Goal: Task Accomplishment & Management: Manage account settings

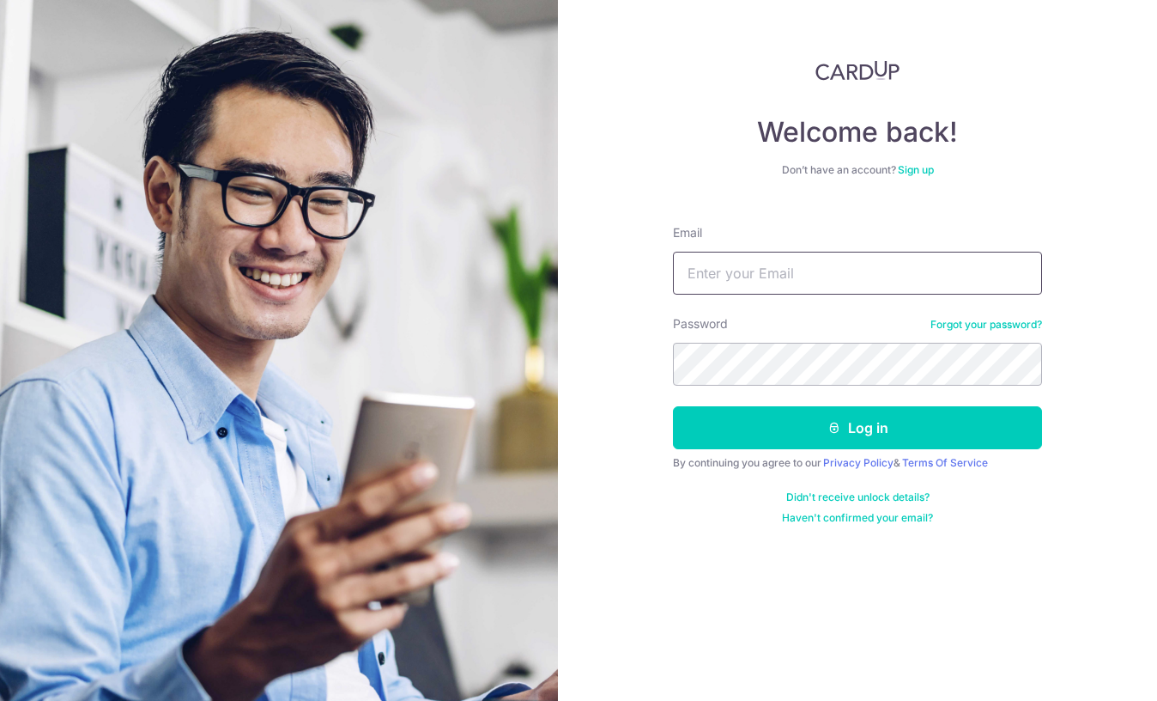
click at [851, 280] on input "Email" at bounding box center [857, 273] width 369 height 43
paste input "[EMAIL_ADDRESS][DOMAIN_NAME]"
type input "[EMAIL_ADDRESS][DOMAIN_NAME]"
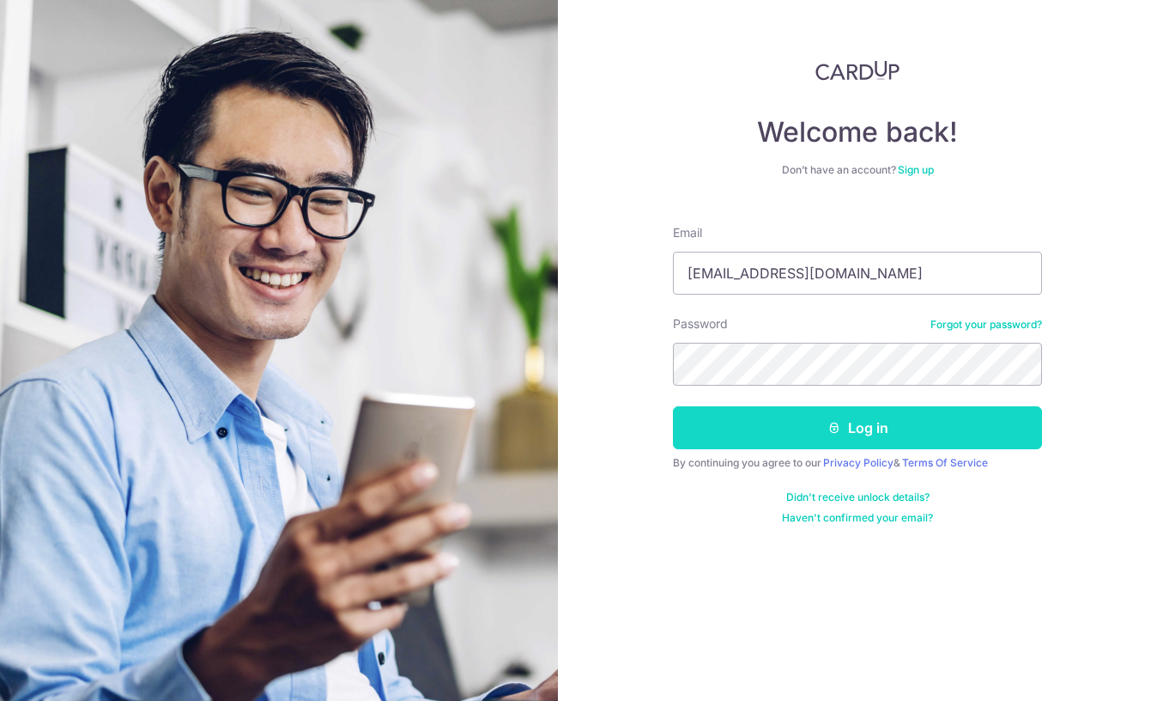
click at [826, 423] on button "Log in" at bounding box center [857, 427] width 369 height 43
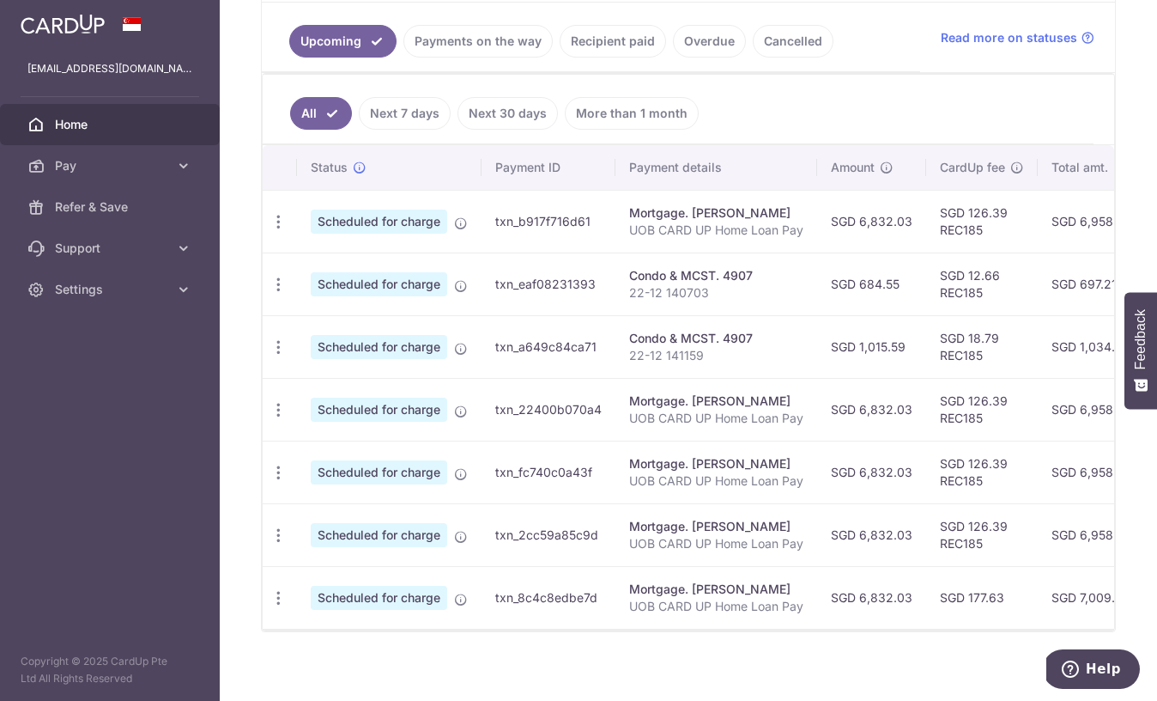
scroll to position [398, 0]
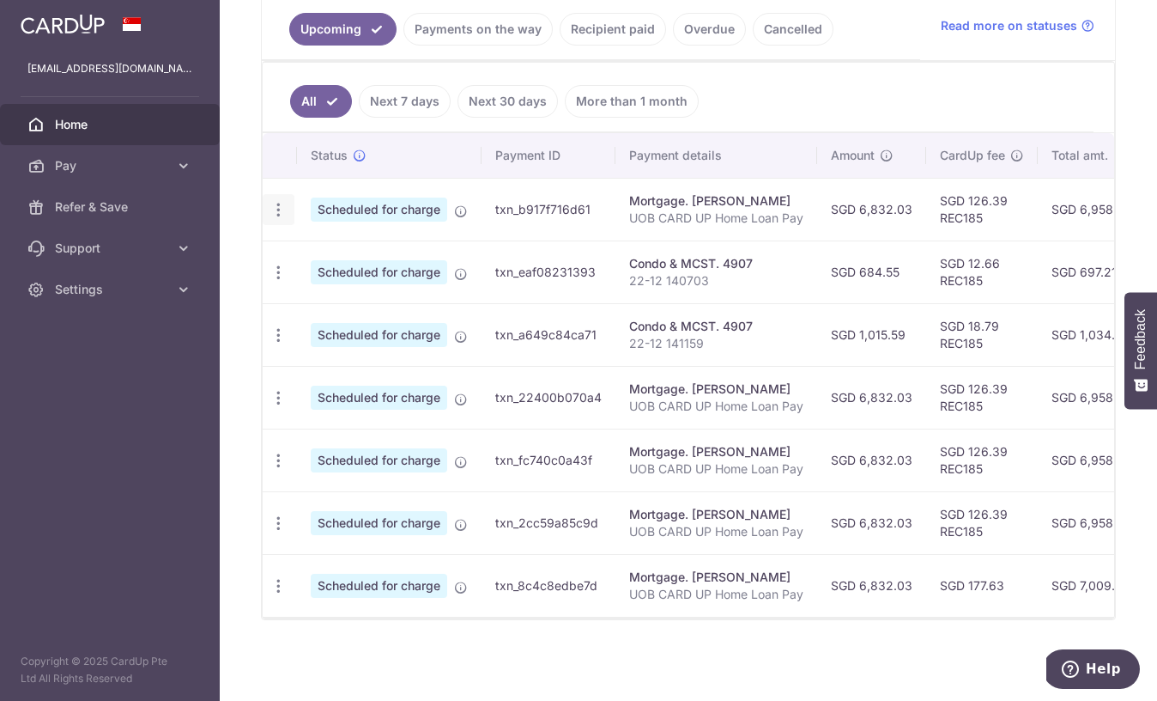
click at [281, 210] on icon "button" at bounding box center [279, 210] width 18 height 18
click at [299, 250] on link "Update payment" at bounding box center [353, 256] width 179 height 41
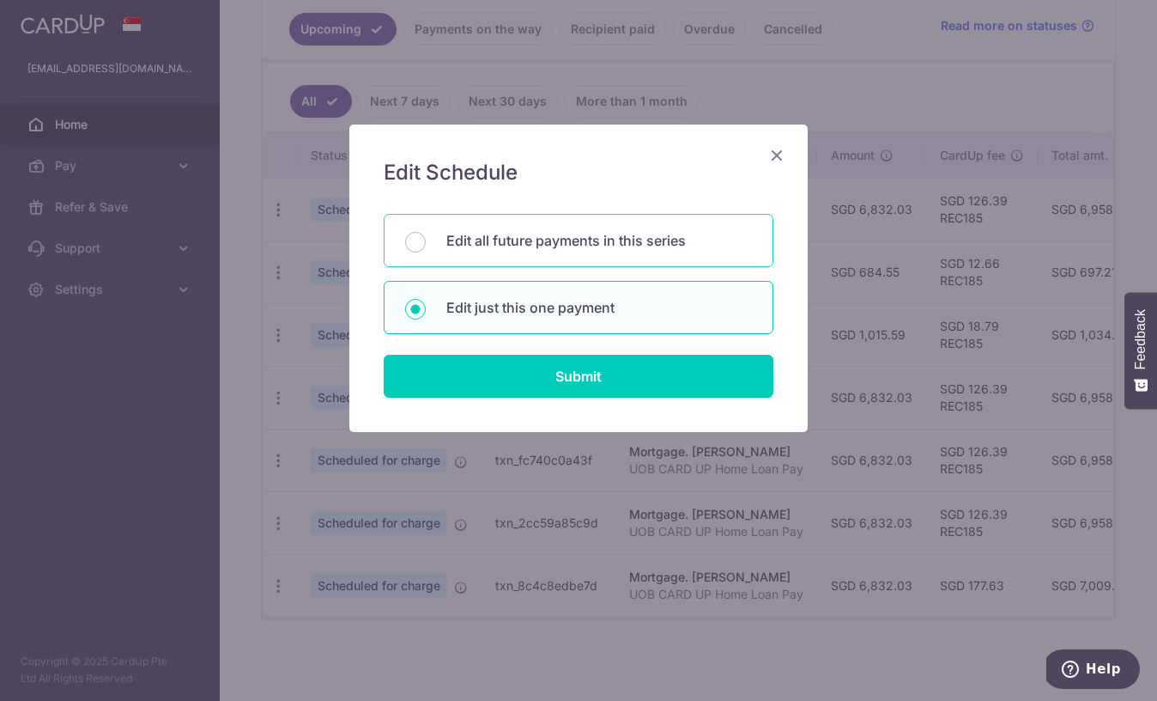
click at [440, 248] on div "Edit all future payments in this series" at bounding box center [579, 240] width 390 height 53
radio input "true"
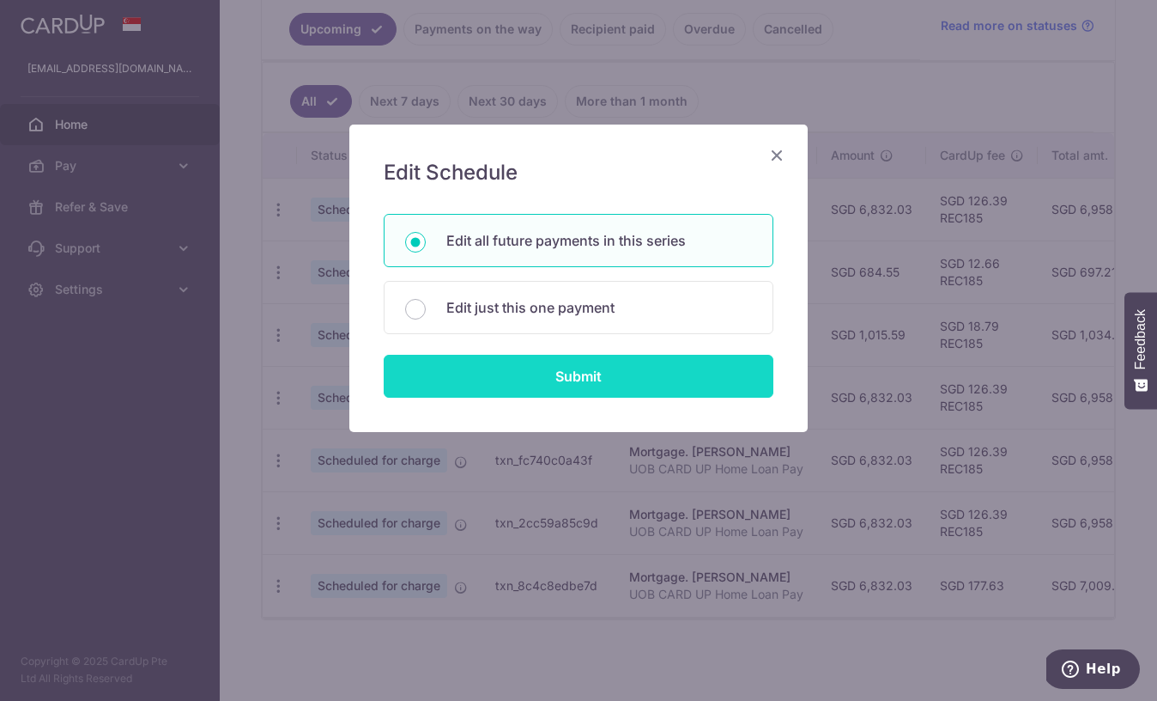
click at [473, 372] on input "Submit" at bounding box center [579, 376] width 390 height 43
radio input "true"
type input "6,832.03"
type input "UOB CARD UP Home Loan Pay"
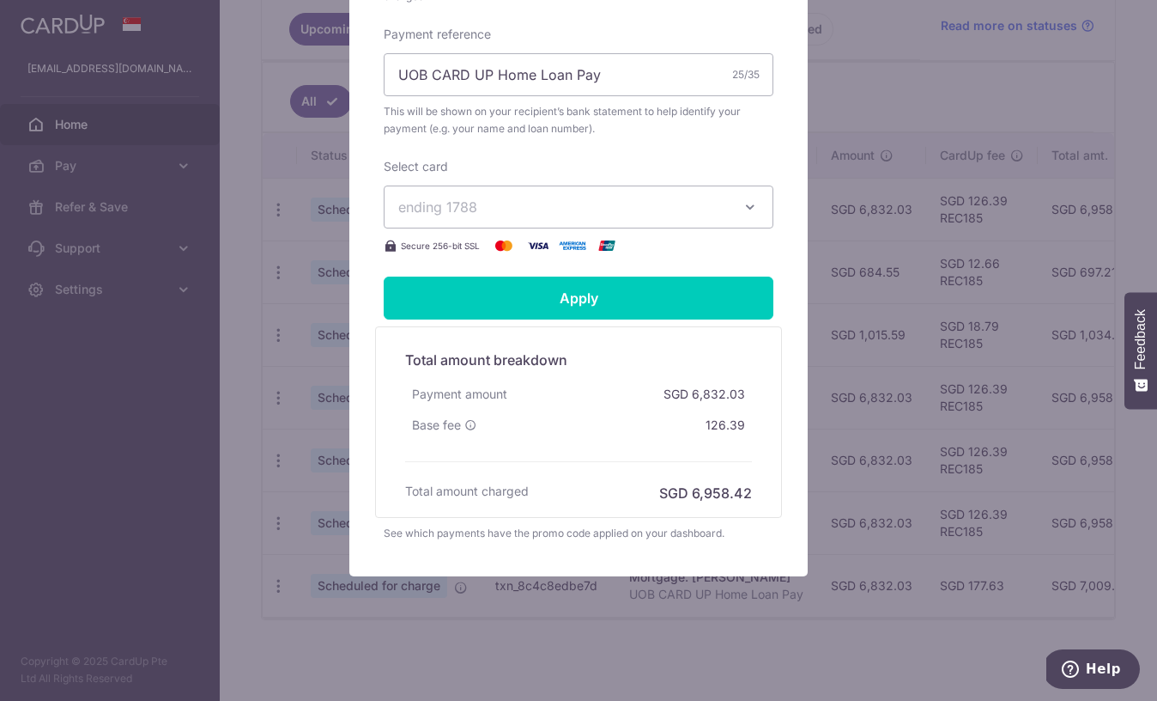
scroll to position [585, 0]
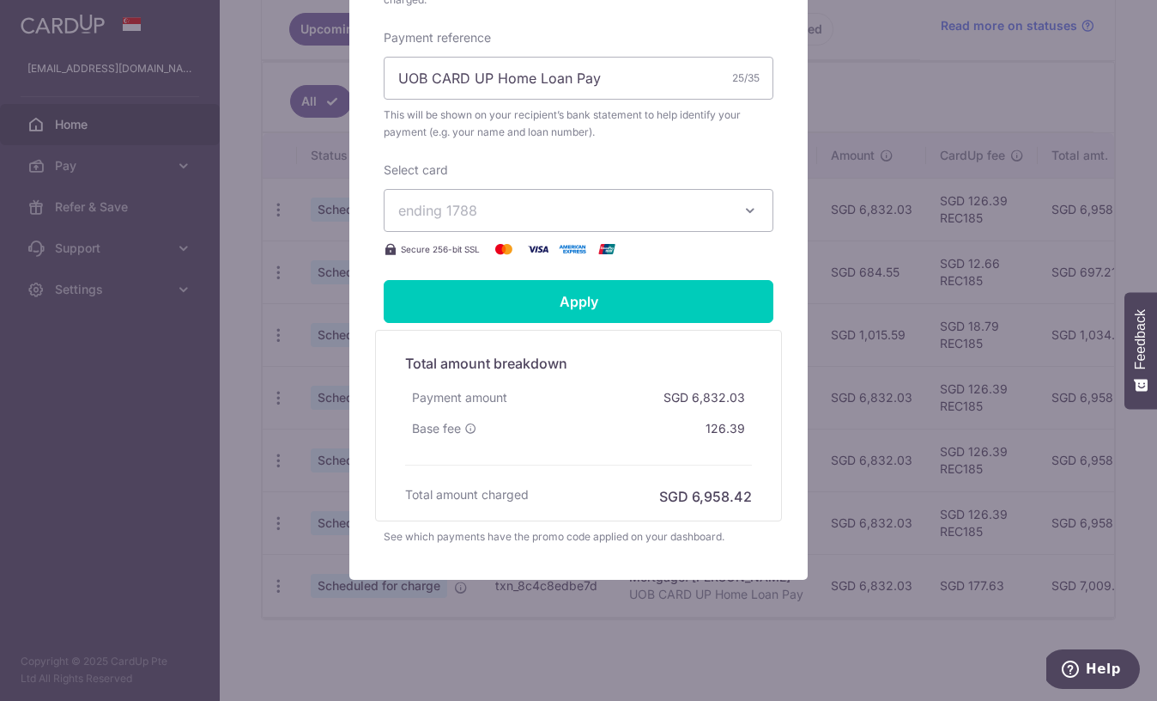
click at [523, 231] on div "Select card ending 1788 **** 4172 **** 1788 Secure 256-bit SSL" at bounding box center [579, 210] width 390 height 98
click at [516, 210] on span "ending 1788" at bounding box center [563, 210] width 330 height 21
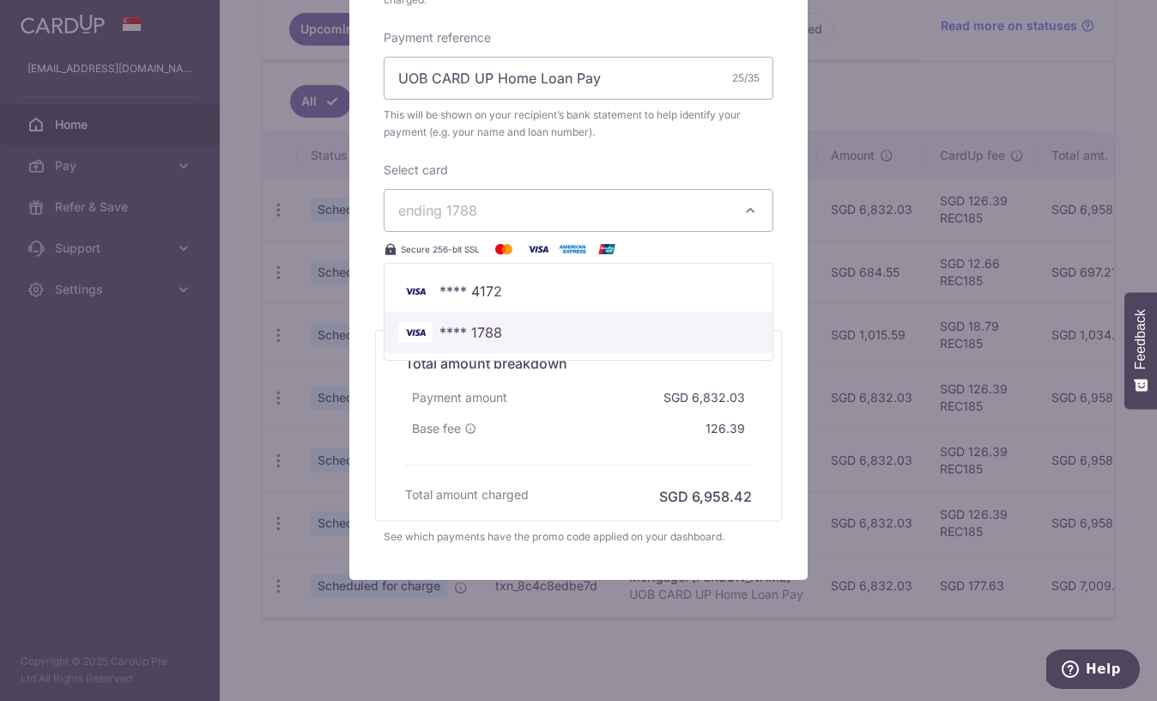
click at [478, 317] on link "**** 1788" at bounding box center [579, 332] width 388 height 41
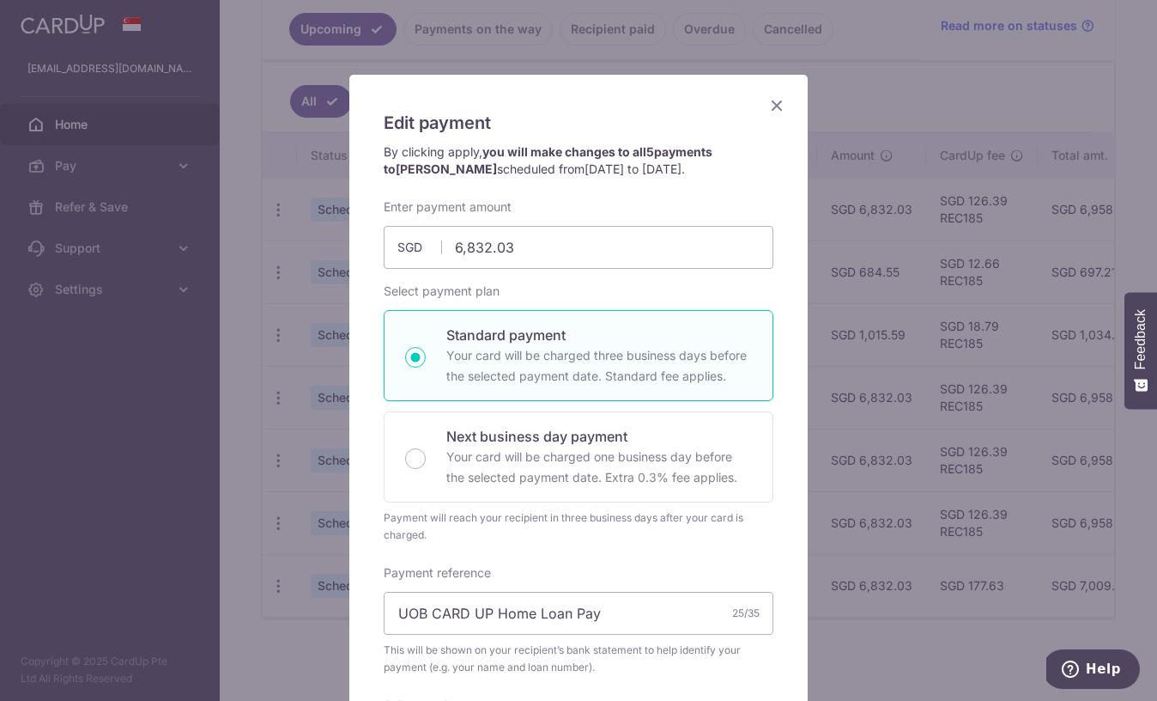
scroll to position [34, 0]
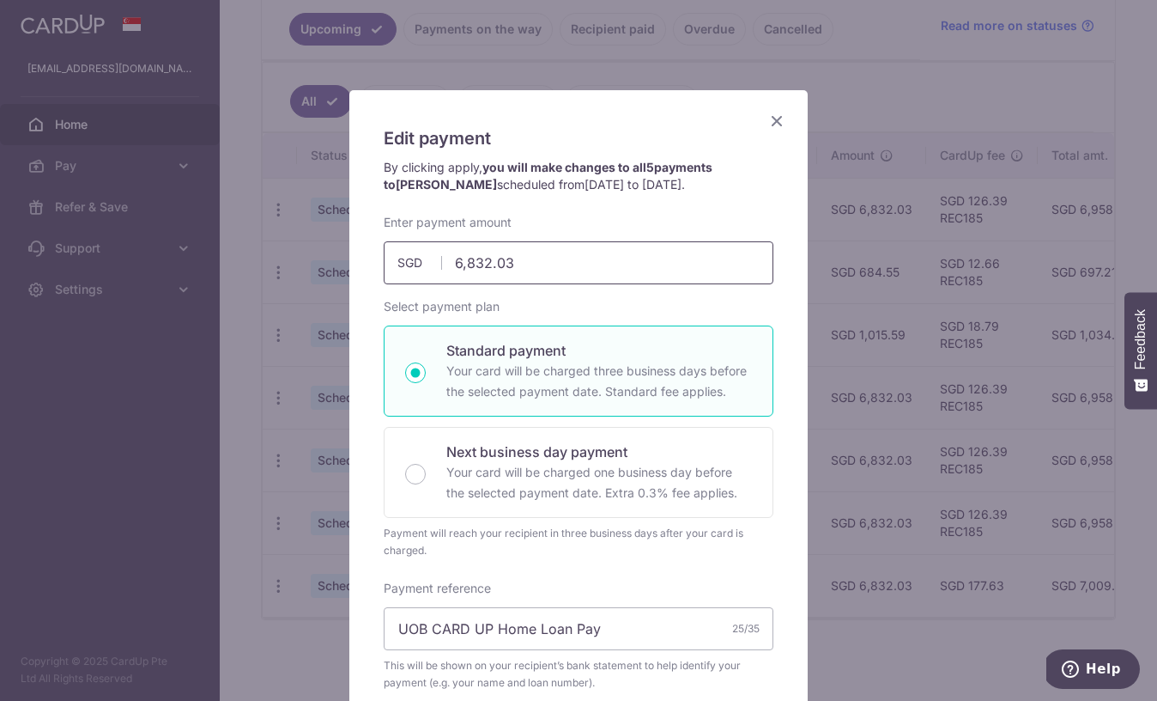
drag, startPoint x: 533, startPoint y: 267, endPoint x: 469, endPoint y: 267, distance: 64.4
click at [469, 267] on input "6,832.03" at bounding box center [579, 262] width 390 height 43
type input "6,317.00"
click at [406, 306] on label "Select payment plan" at bounding box center [442, 306] width 116 height 17
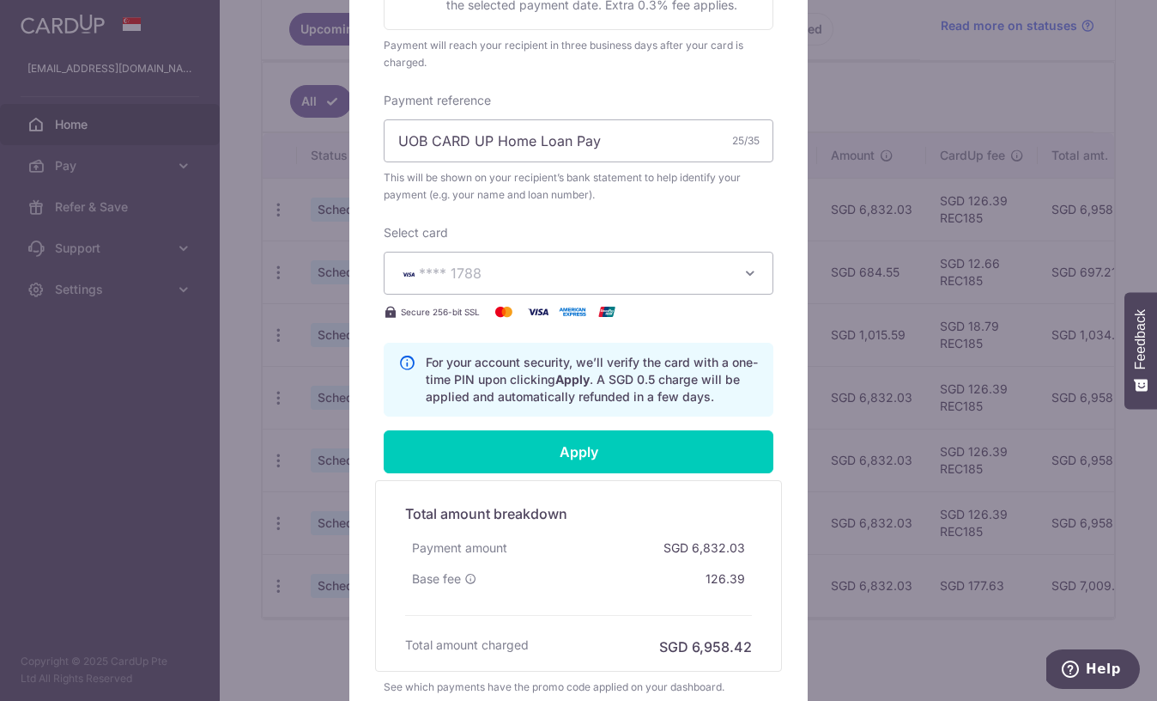
scroll to position [550, 0]
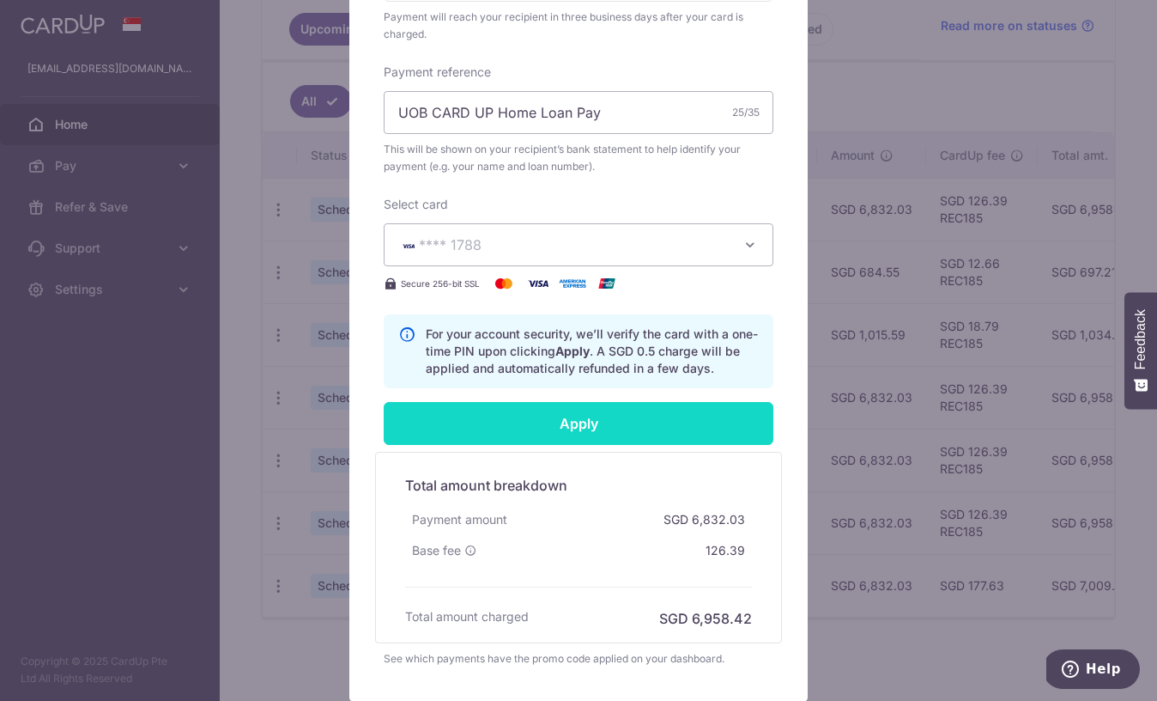
click at [428, 423] on input "Apply" at bounding box center [579, 423] width 390 height 43
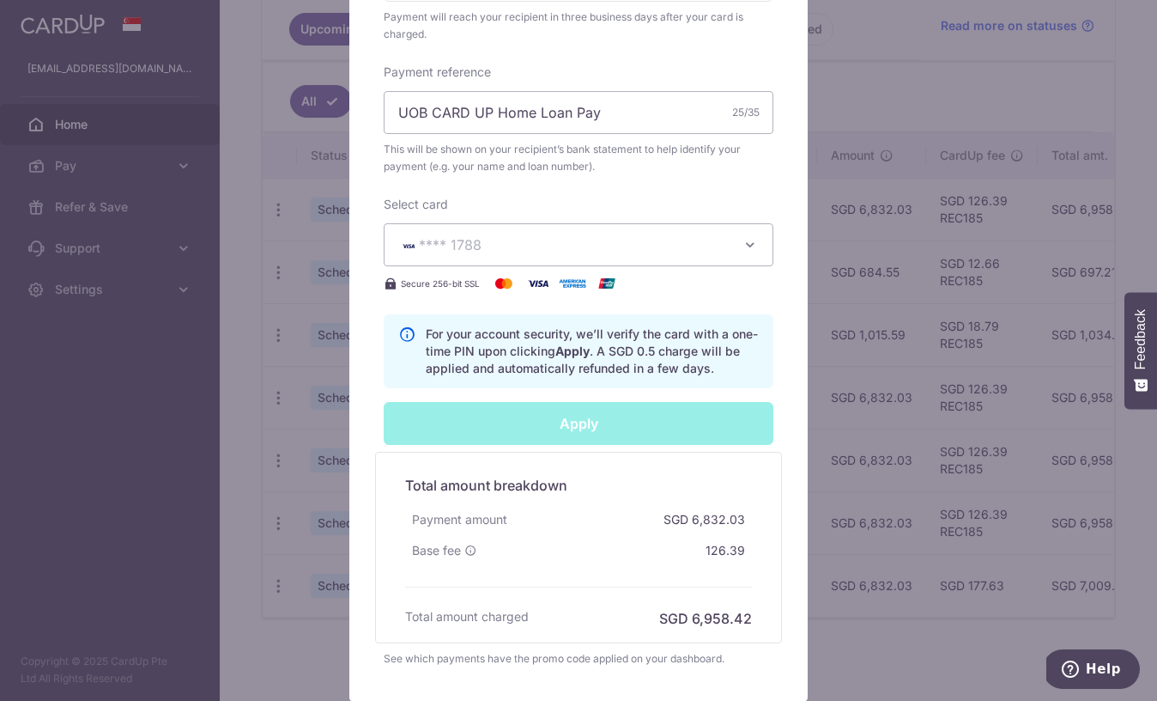
type input "Successfully Applied"
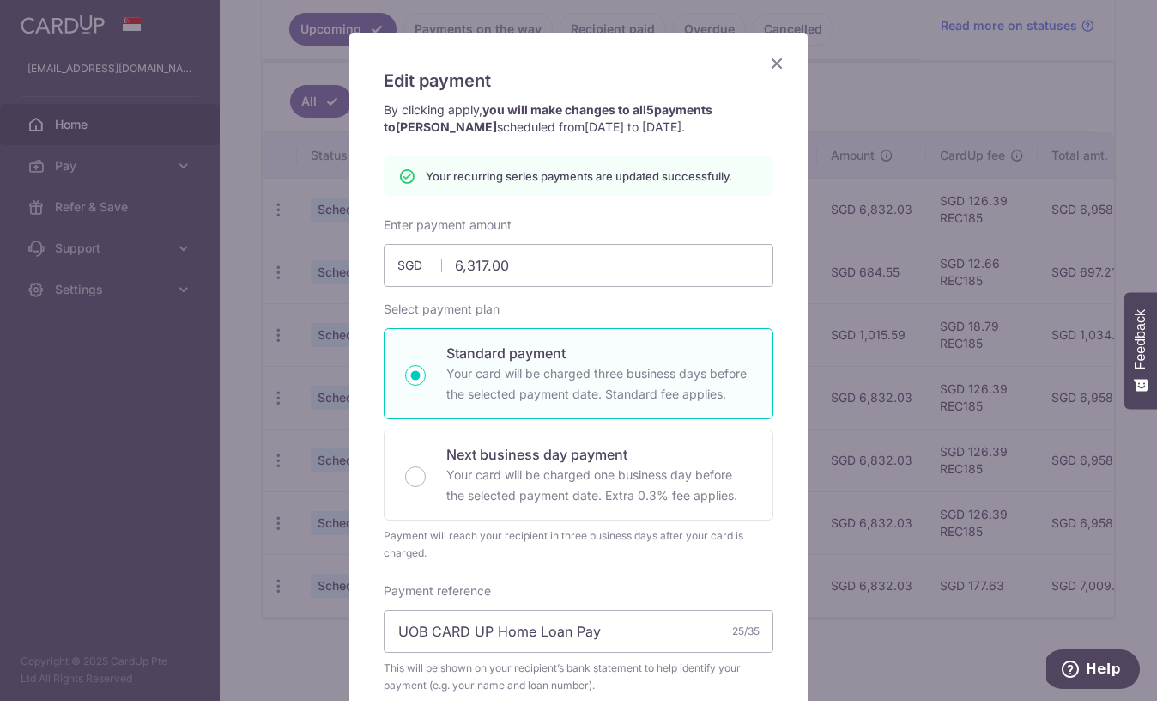
scroll to position [0, 0]
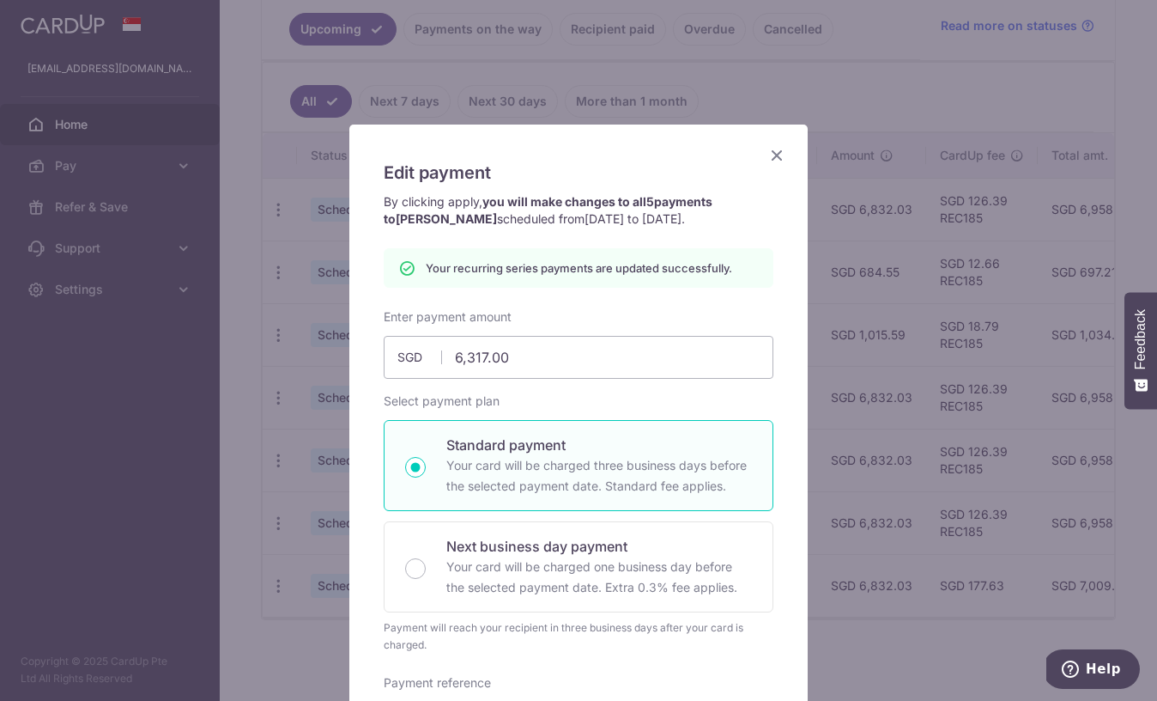
click at [775, 151] on icon "Close" at bounding box center [777, 154] width 21 height 21
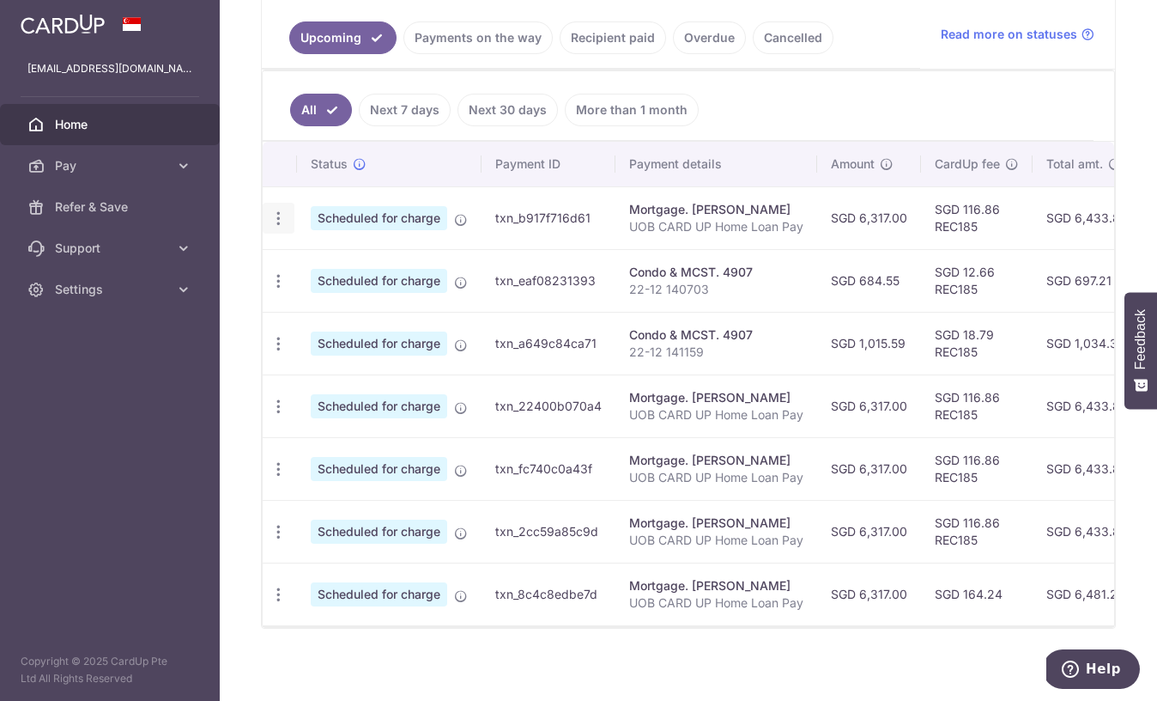
click at [289, 210] on div "Update payment Cancel payment" at bounding box center [279, 219] width 32 height 32
click at [288, 223] on div "Update payment Cancel payment" at bounding box center [279, 219] width 32 height 32
click at [277, 220] on icon "button" at bounding box center [279, 219] width 18 height 18
click at [312, 254] on link "Update payment" at bounding box center [353, 265] width 179 height 41
radio input "true"
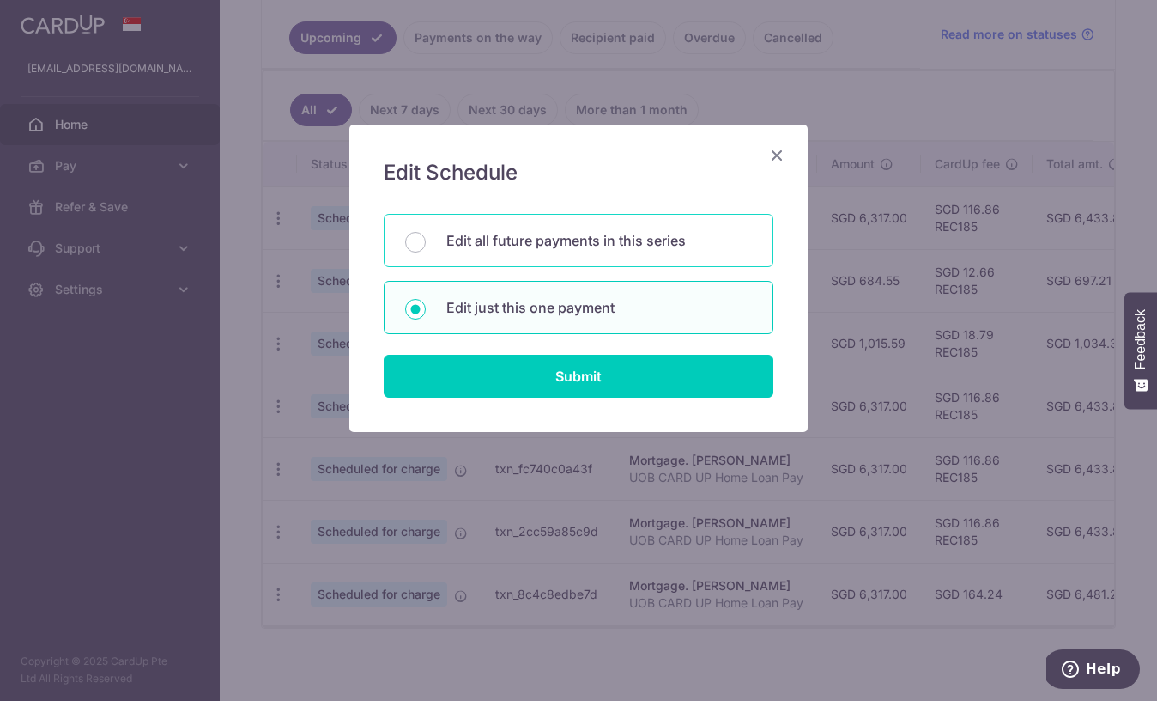
click at [486, 255] on div "Edit all future payments in this series" at bounding box center [579, 240] width 390 height 53
radio input "true"
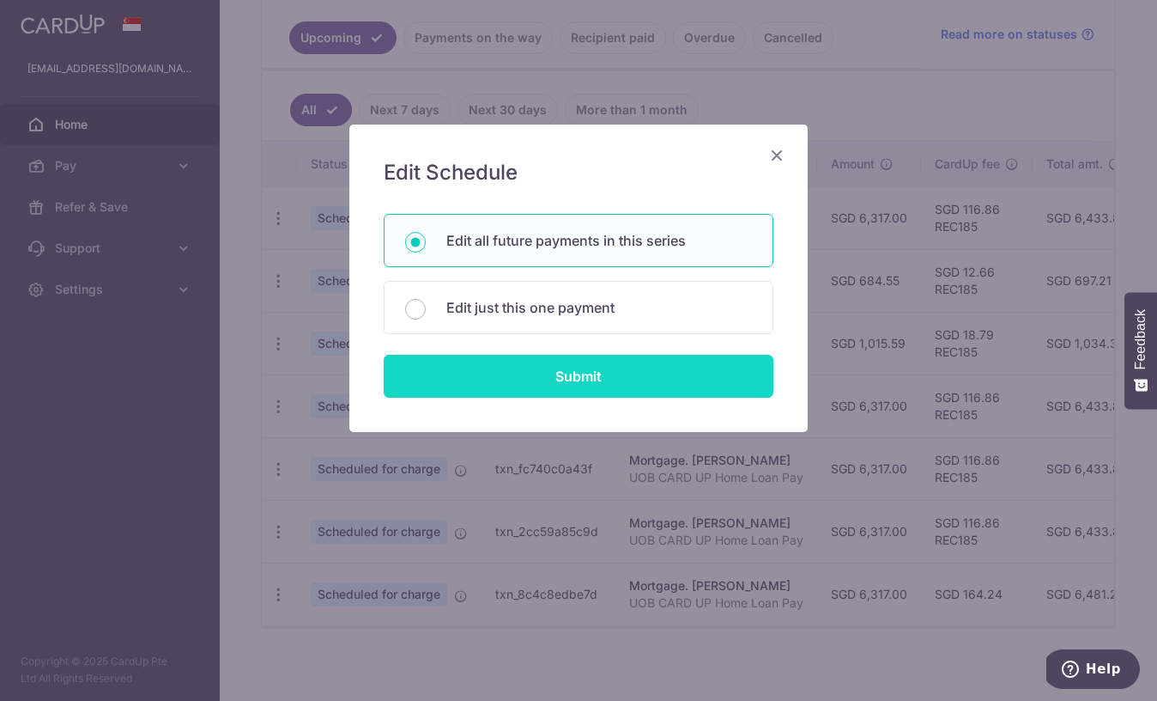
click at [504, 361] on input "Submit" at bounding box center [579, 376] width 390 height 43
radio input "true"
type input "6,317.00"
type input "UOB CARD UP Home Loan Pay"
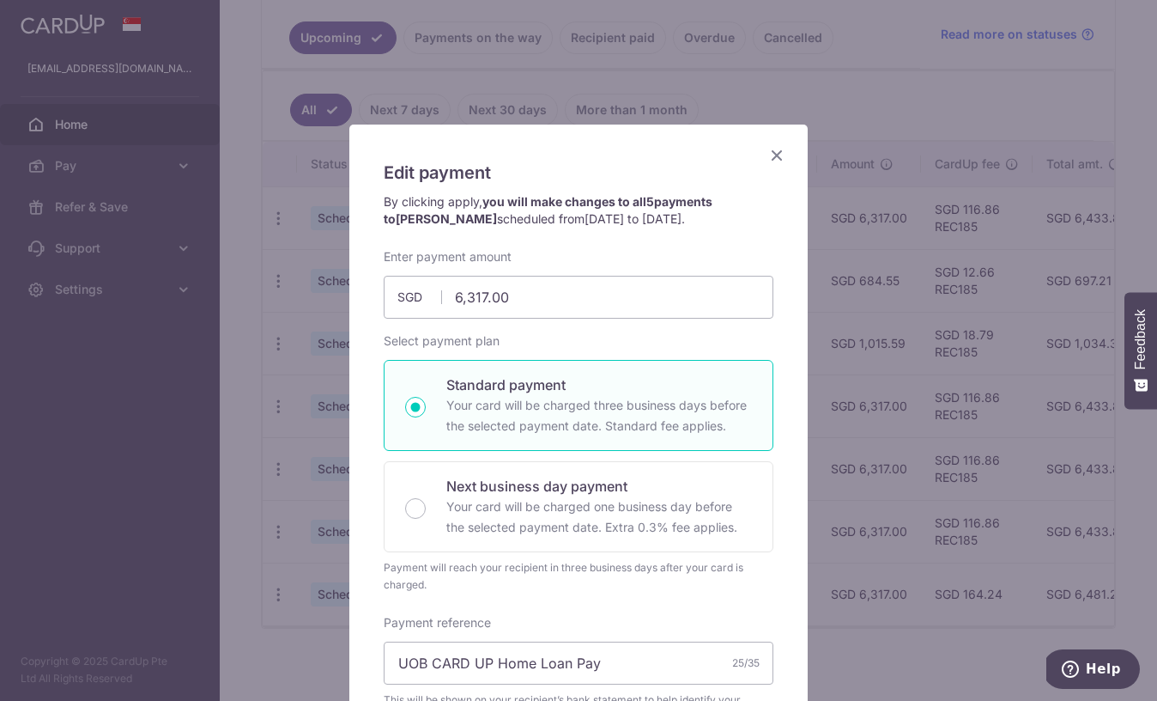
click at [780, 145] on icon "Close" at bounding box center [777, 154] width 21 height 21
